Goal: Task Accomplishment & Management: Manage account settings

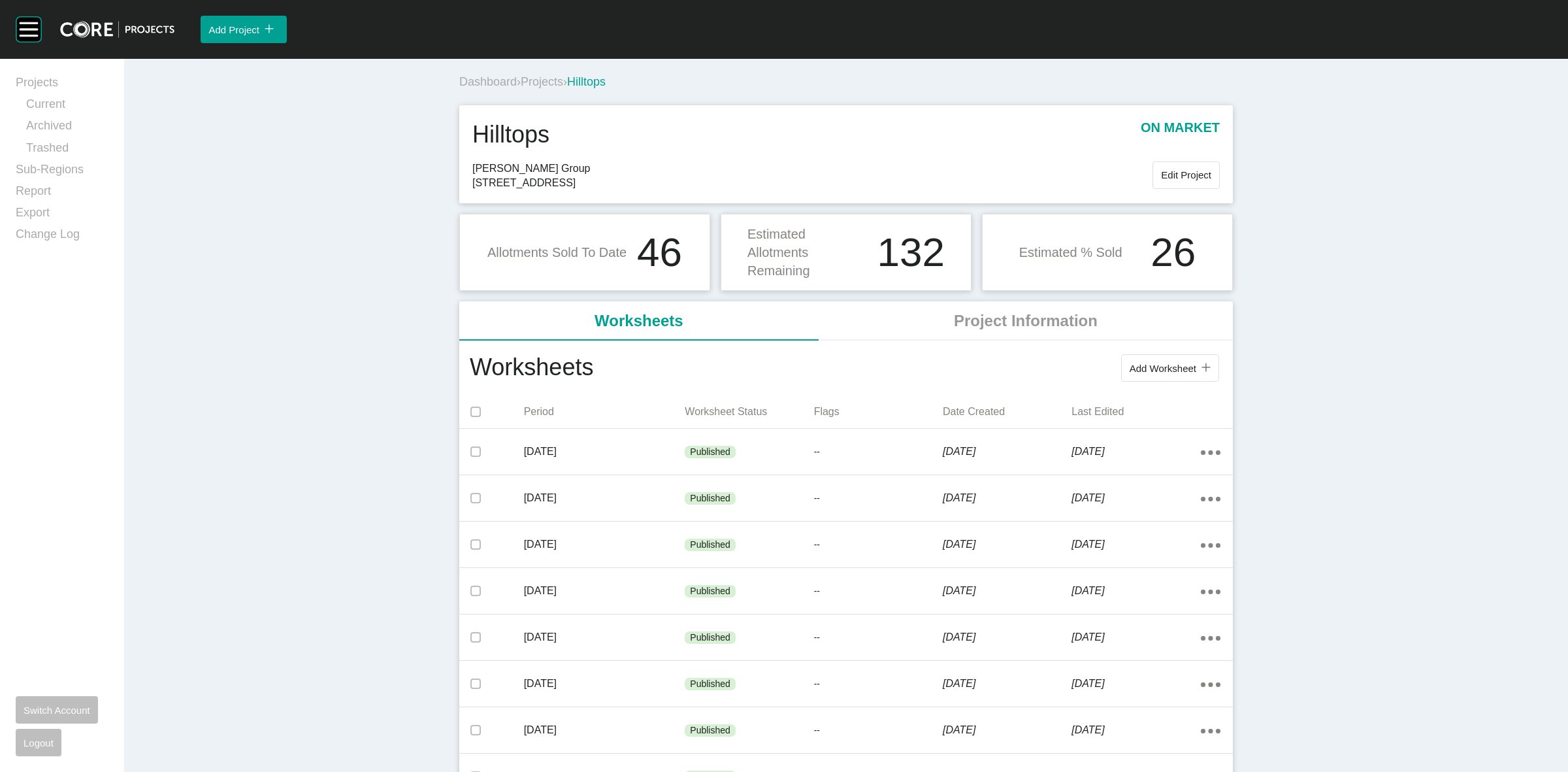
click at [529, 80] on span "Projects" at bounding box center [541, 82] width 43 height 13
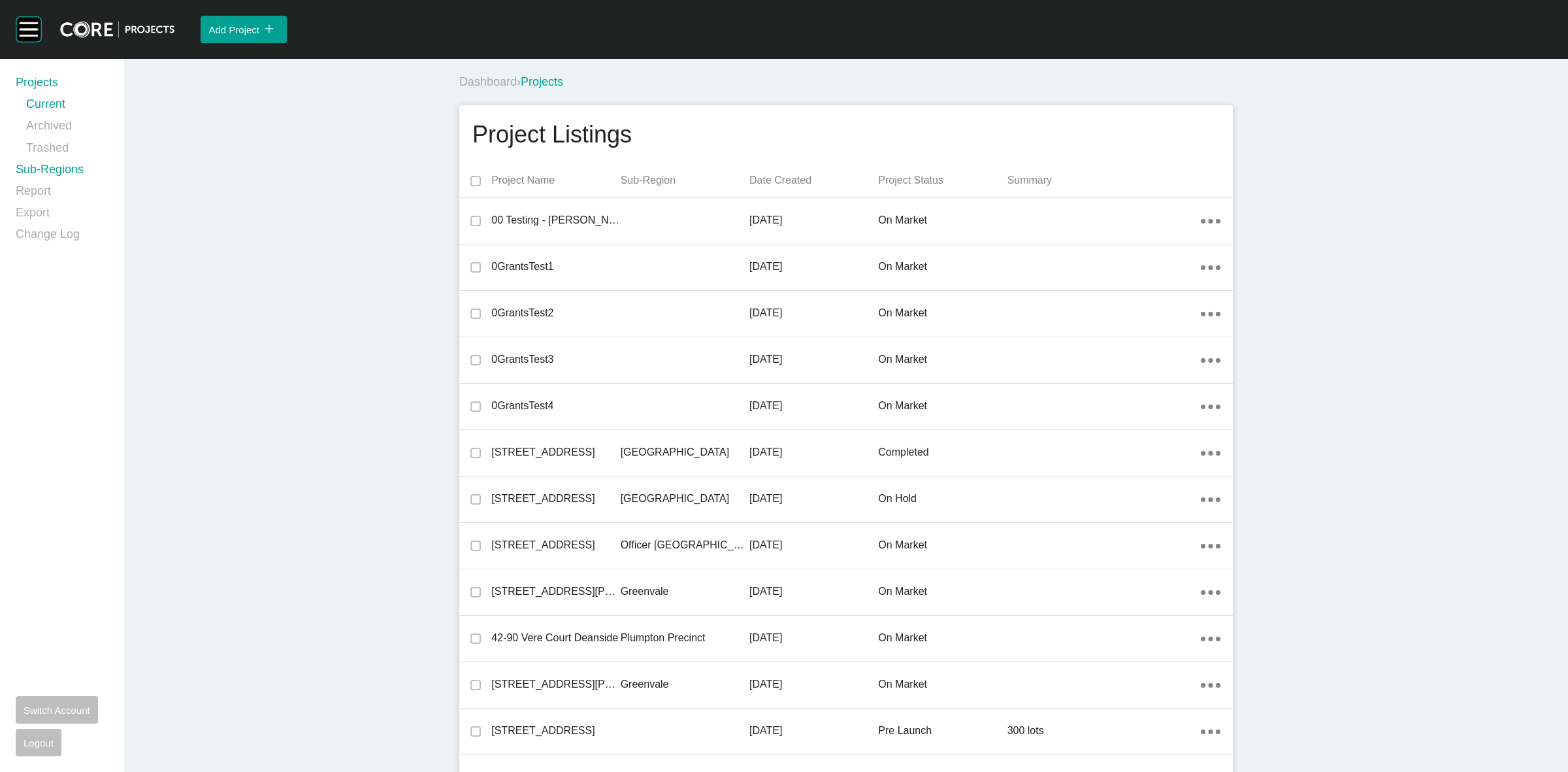
click at [48, 171] on link "Sub-Regions" at bounding box center [62, 172] width 92 height 22
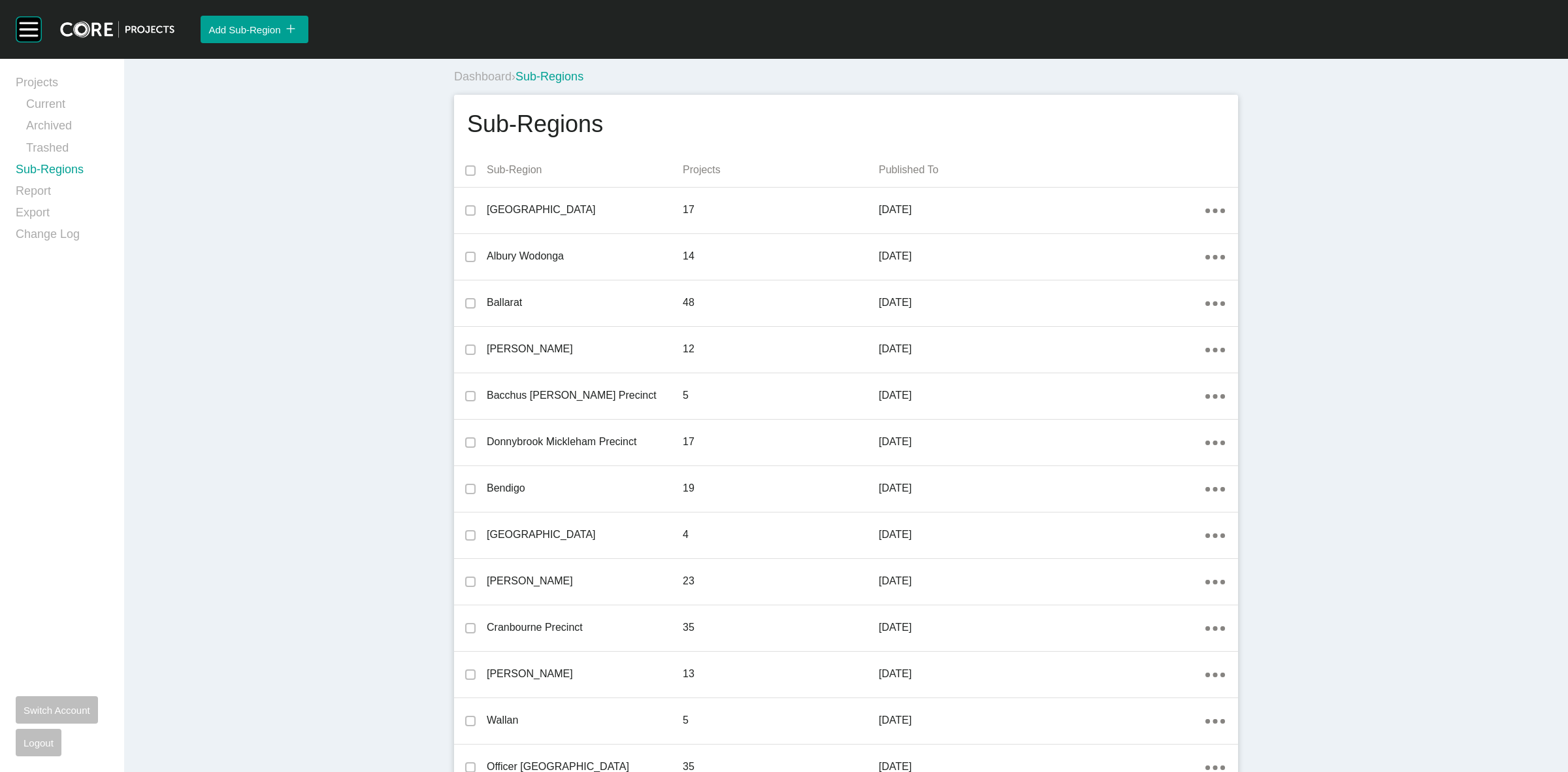
click at [1082, 80] on div "Dashboard › Sub-Regions" at bounding box center [845, 77] width 784 height 17
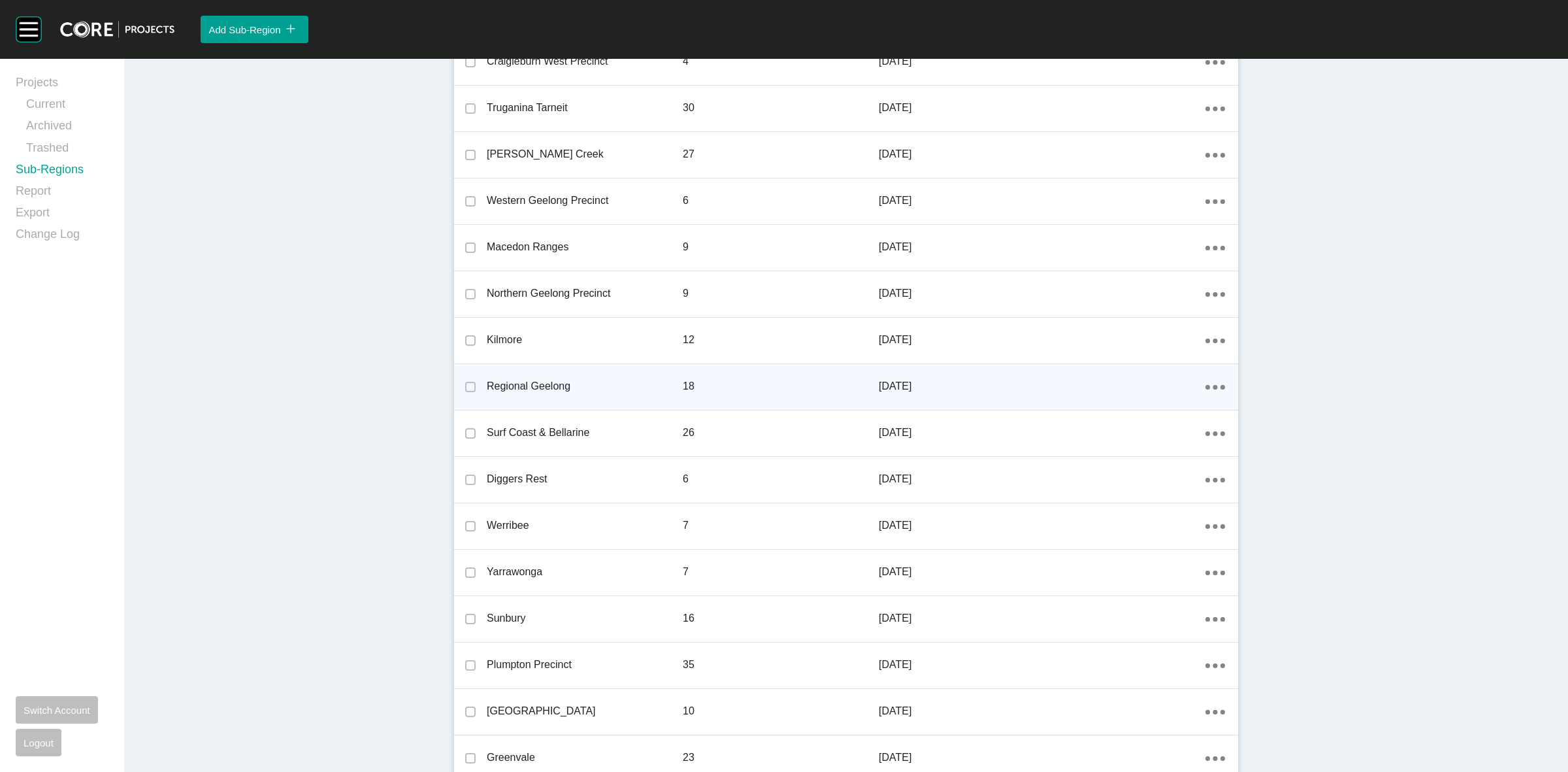
click at [1208, 384] on div "Action Menu Dots Copy 6 Created with Sketch." at bounding box center [1215, 386] width 20 height 14
click at [1158, 384] on link "Edit" at bounding box center [1162, 388] width 35 height 20
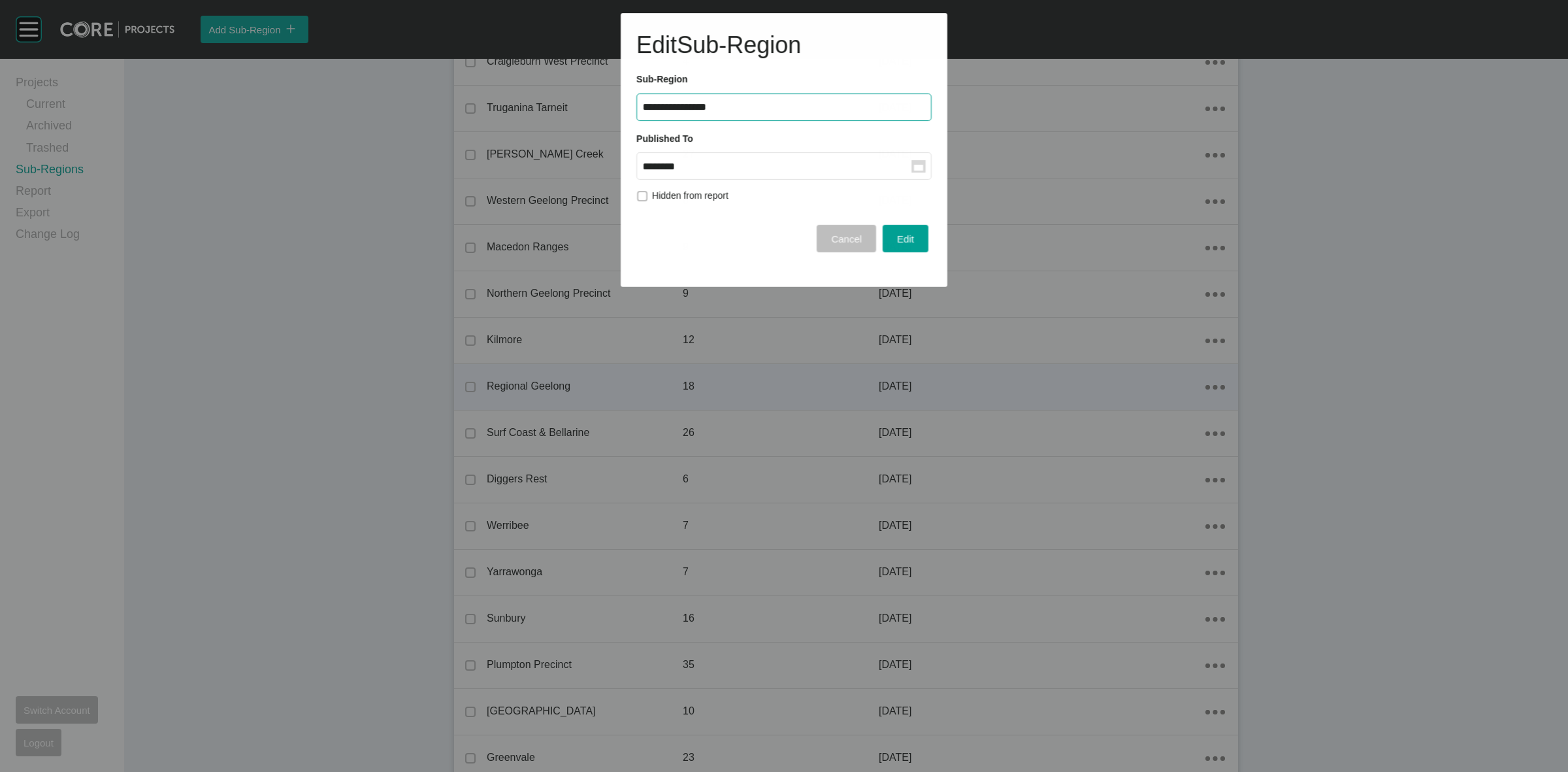
click at [814, 163] on input "********" at bounding box center [777, 166] width 269 height 11
click at [663, 279] on div "Jul" at bounding box center [663, 273] width 33 height 20
click at [902, 240] on span "Edit" at bounding box center [905, 239] width 17 height 11
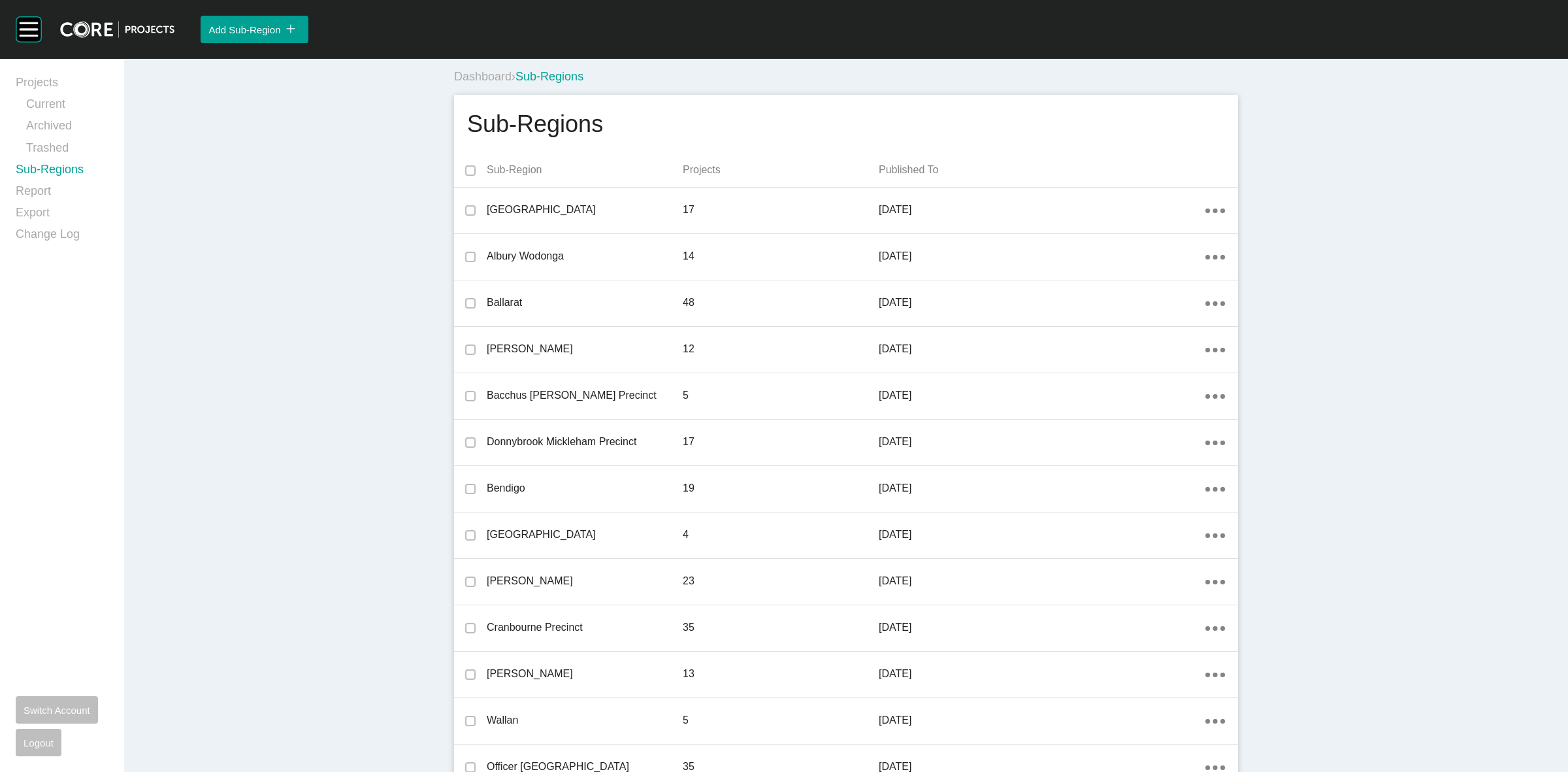
scroll to position [473, 0]
